Goal: Information Seeking & Learning: Learn about a topic

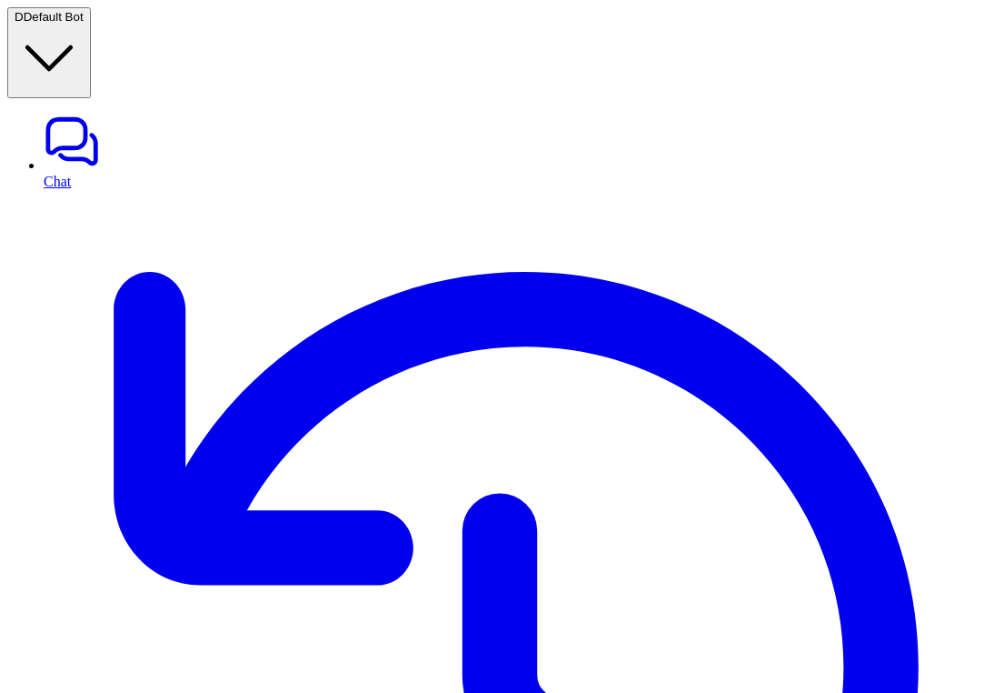
scroll to position [0, 0]
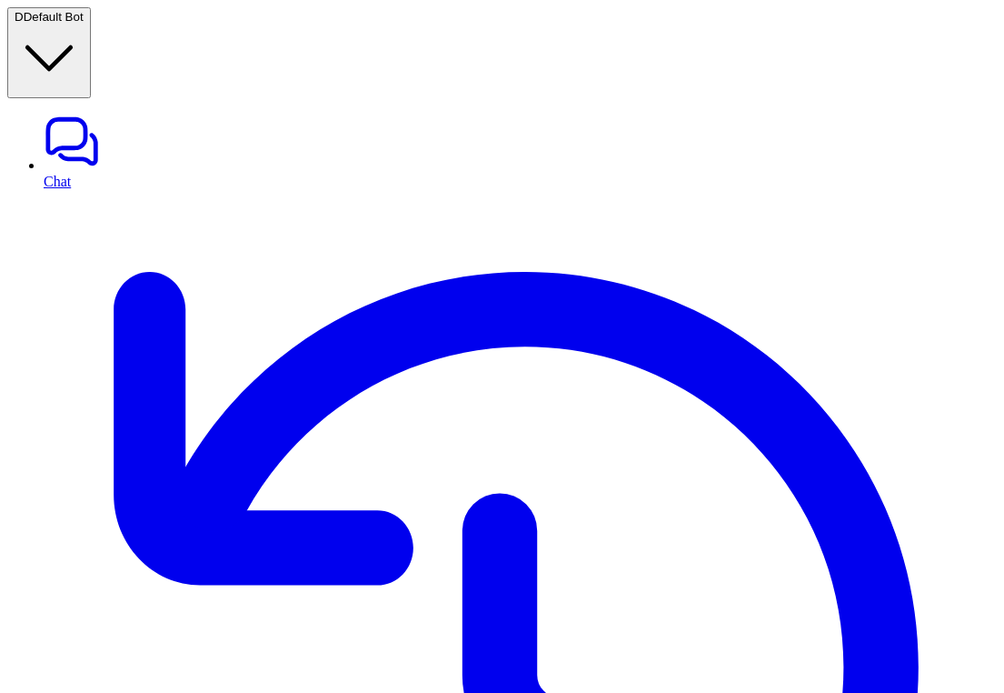
scroll to position [295, 0]
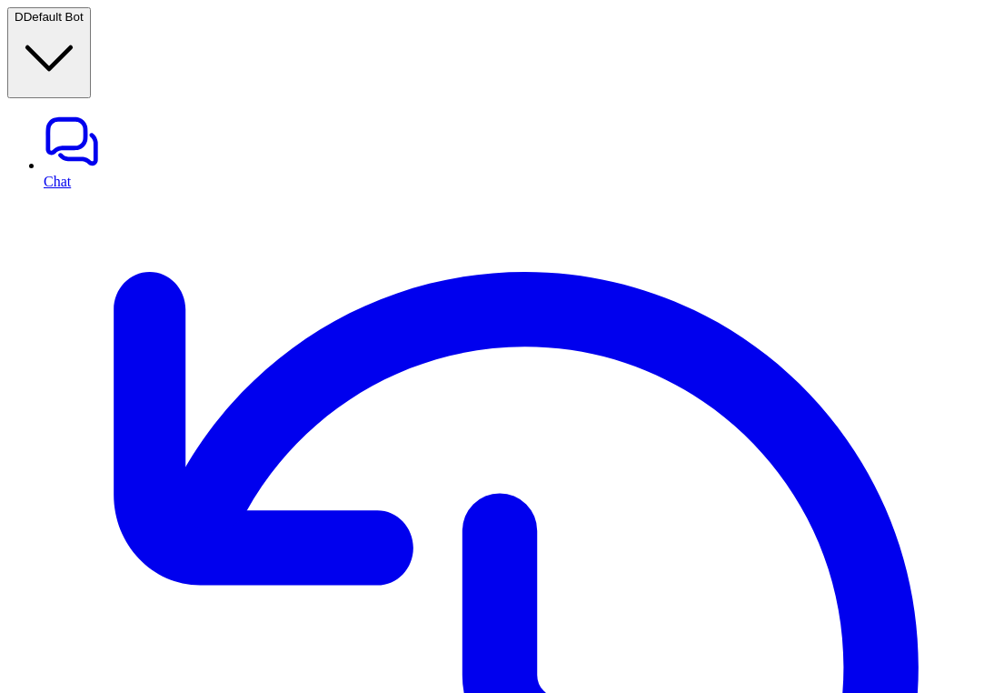
scroll to position [0, 0]
click at [65, 190] on link "History" at bounding box center [520, 676] width 953 height 973
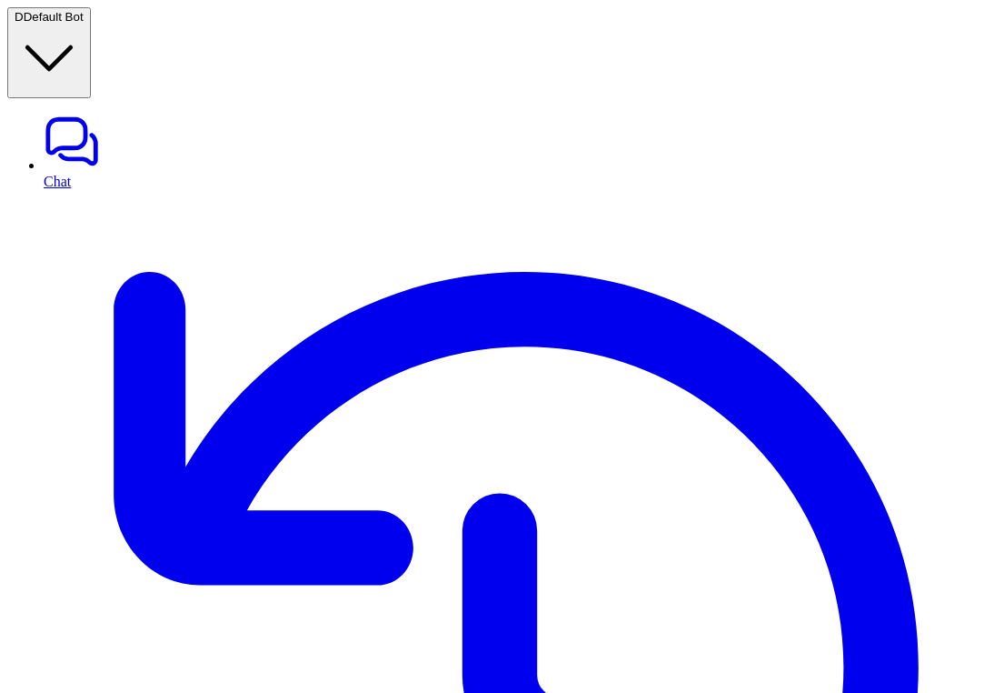
click at [76, 113] on link "Chat" at bounding box center [520, 151] width 953 height 76
click at [107, 113] on link "Chat" at bounding box center [520, 151] width 953 height 76
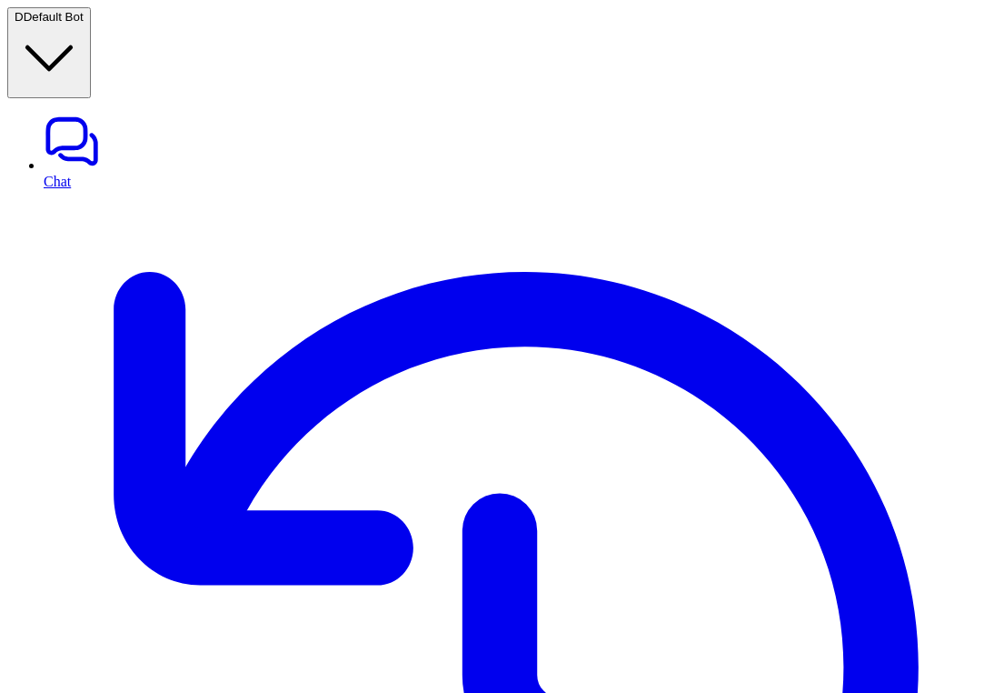
paste div
type textarea "**********"
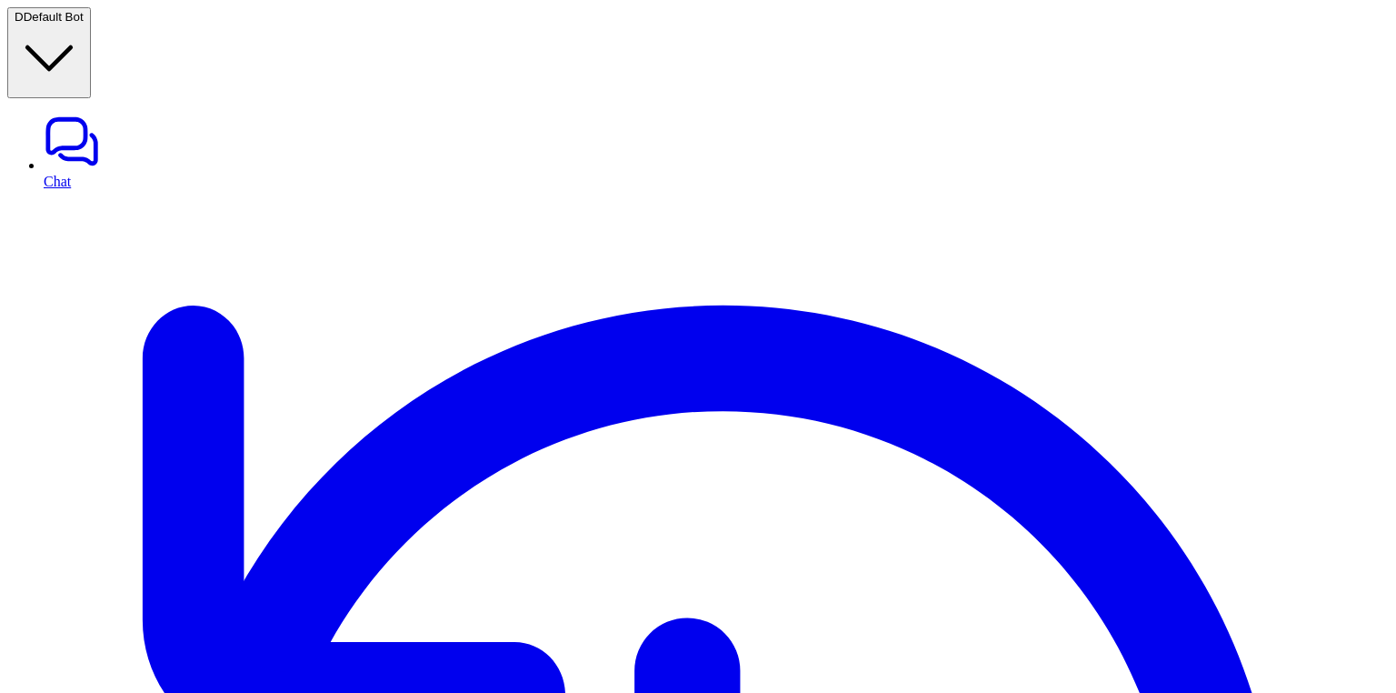
scroll to position [4496, 0]
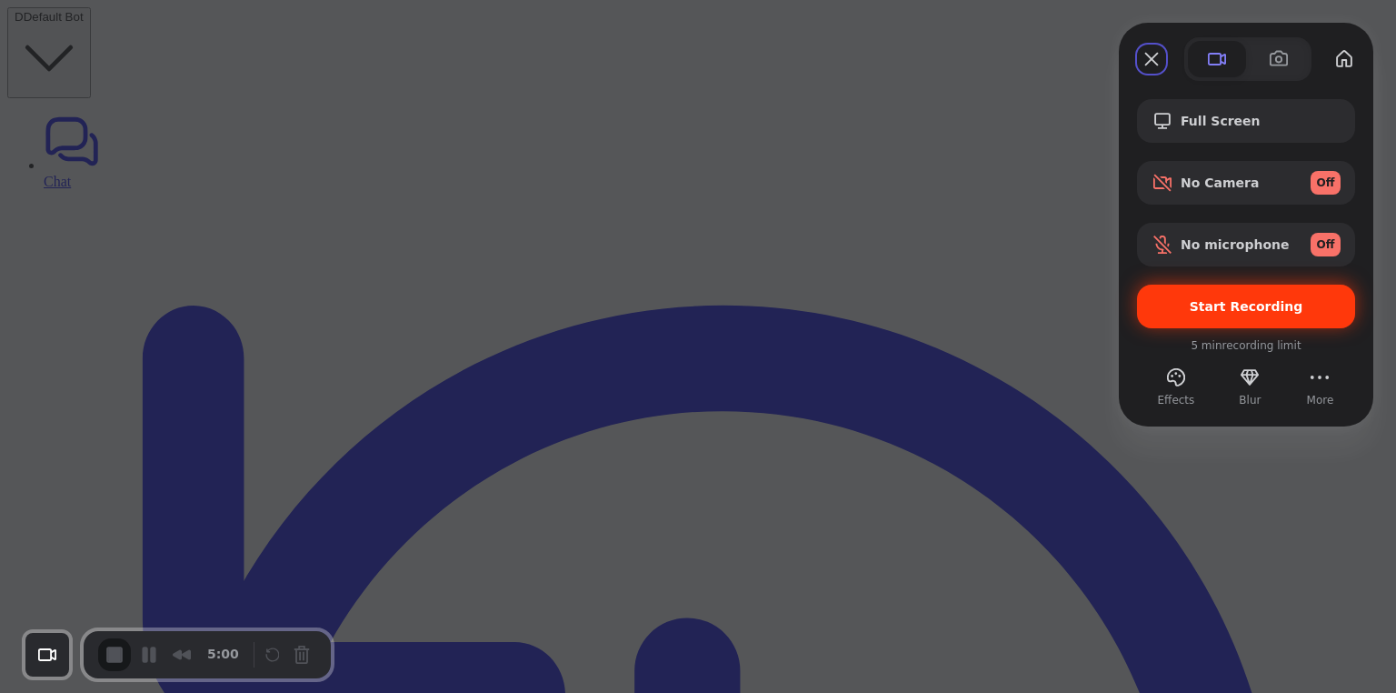
click at [1003, 299] on span "Start Recording" at bounding box center [1247, 306] width 114 height 15
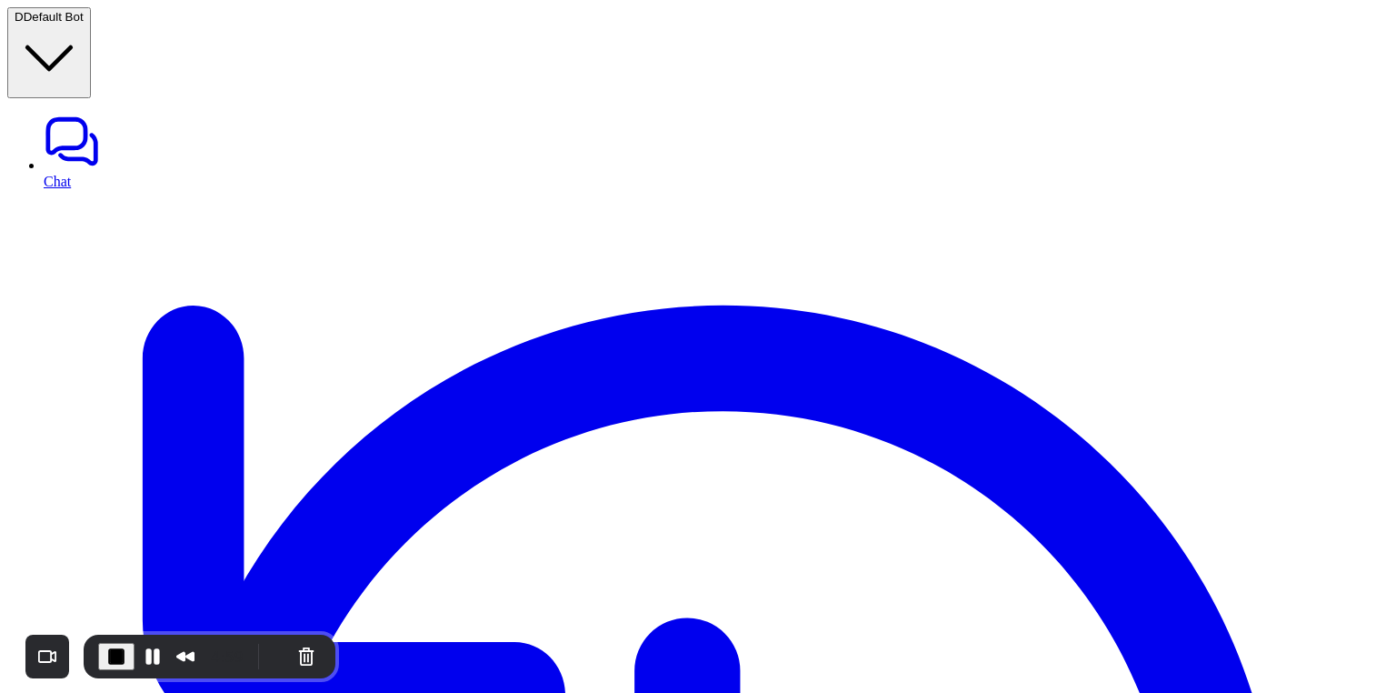
scroll to position [186, 0]
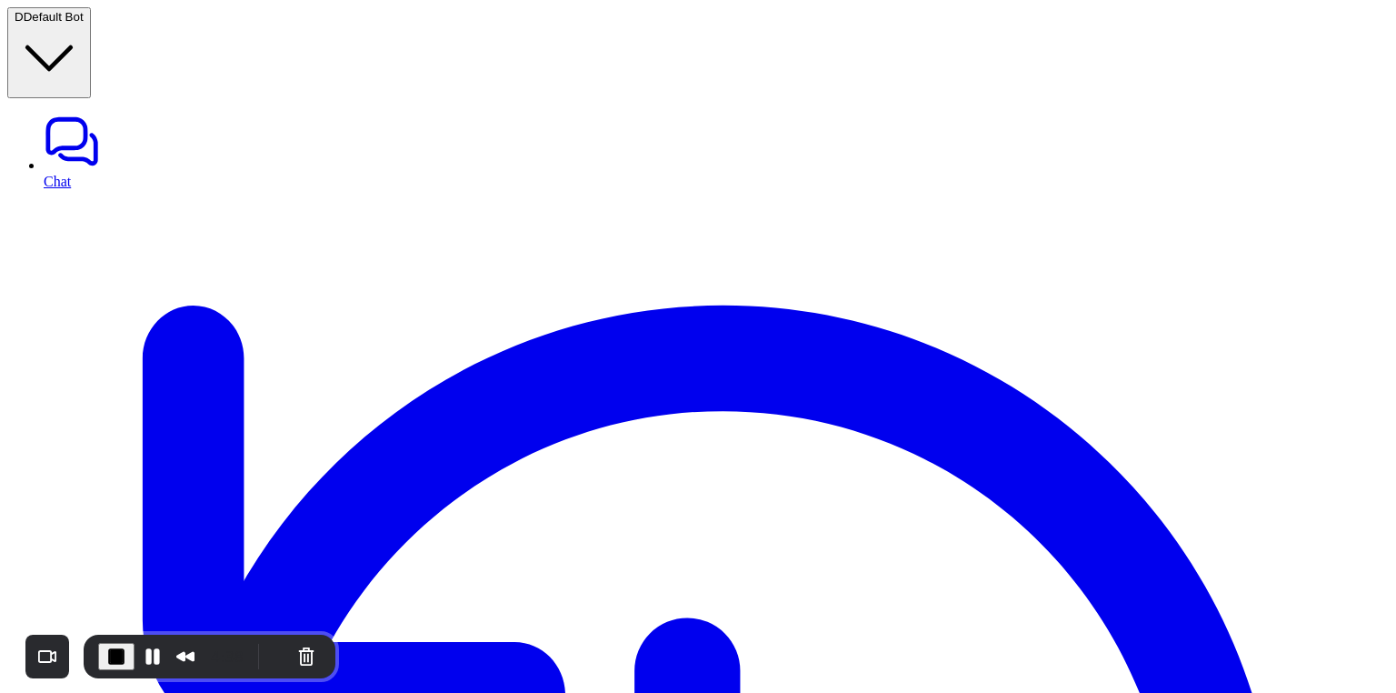
click at [121, 658] on span "End Recording" at bounding box center [116, 656] width 22 height 22
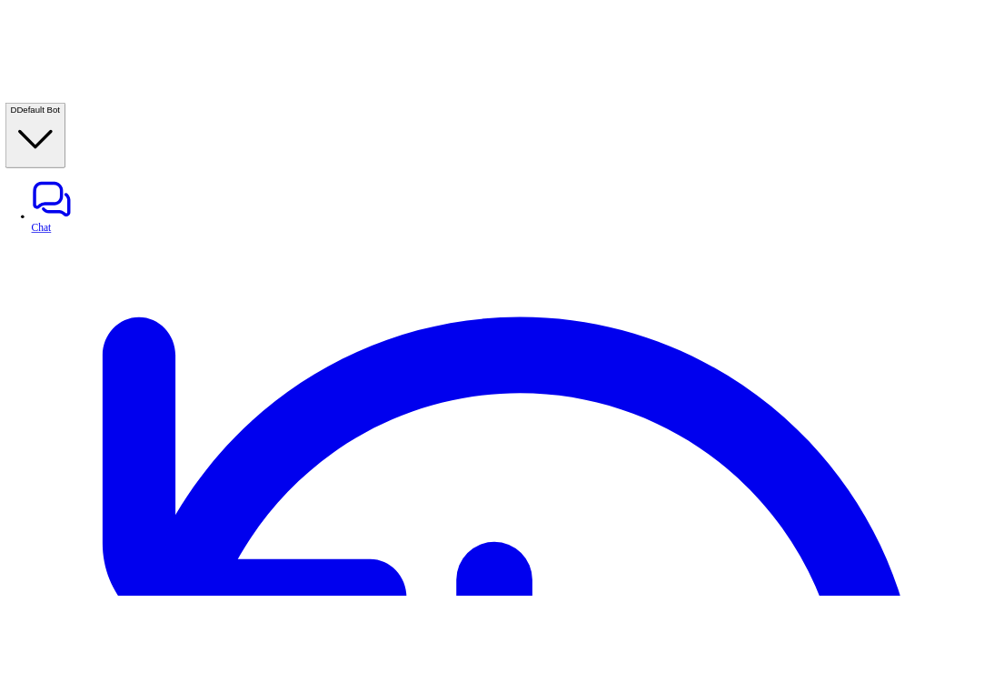
scroll to position [1854, 0]
